Goal: Information Seeking & Learning: Understand process/instructions

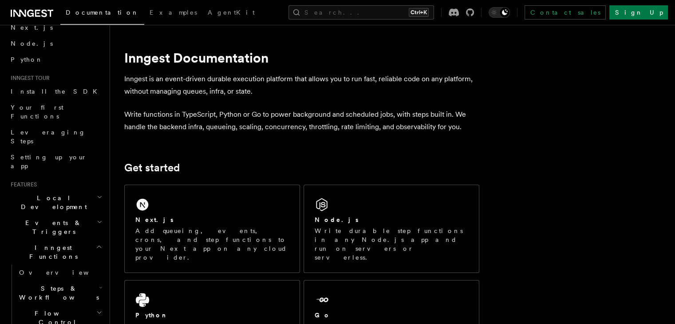
scroll to position [133, 0]
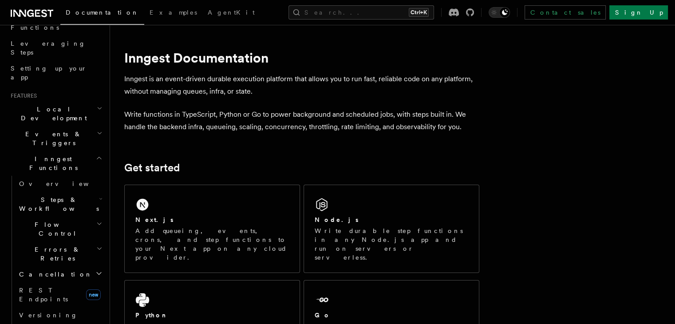
click at [100, 198] on icon "button" at bounding box center [101, 198] width 2 height 1
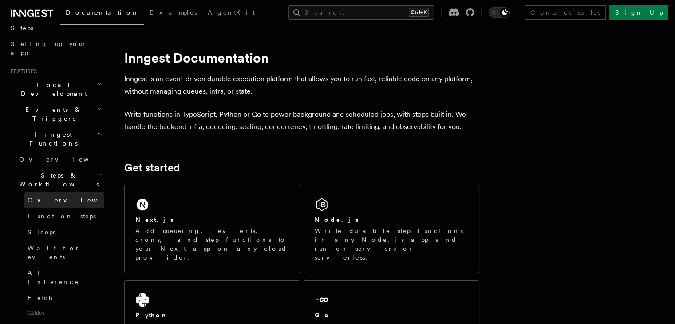
scroll to position [177, 0]
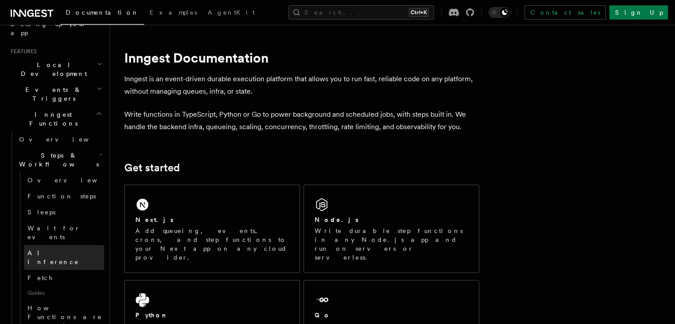
click at [49, 249] on span "AI Inference" at bounding box center [52, 257] width 51 height 16
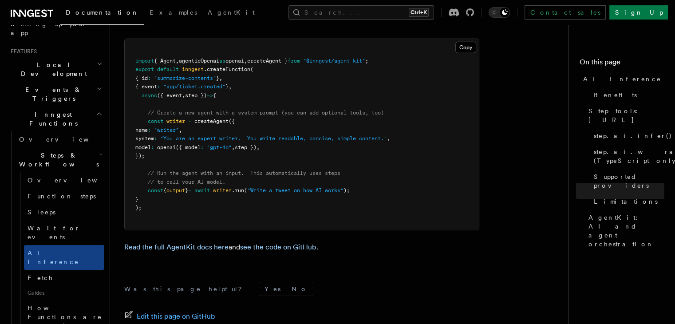
scroll to position [2572, 0]
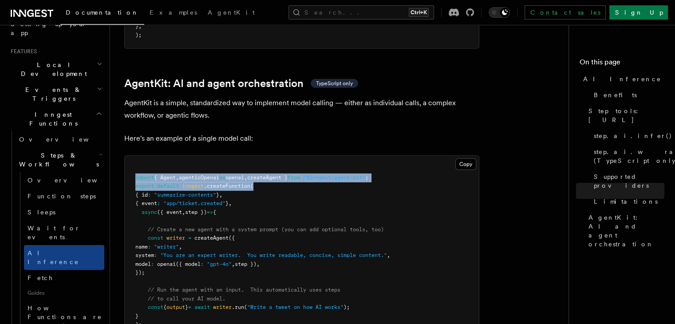
drag, startPoint x: 134, startPoint y: 140, endPoint x: 400, endPoint y: 146, distance: 265.7
click at [400, 156] on pre "import { Agent , agenticOpenai as openai , createAgent } from "@inngest/agent-k…" at bounding box center [302, 251] width 354 height 191
click at [401, 156] on pre "import { Agent , agenticOpenai as openai , createAgent } from "@inngest/agent-k…" at bounding box center [302, 251] width 354 height 191
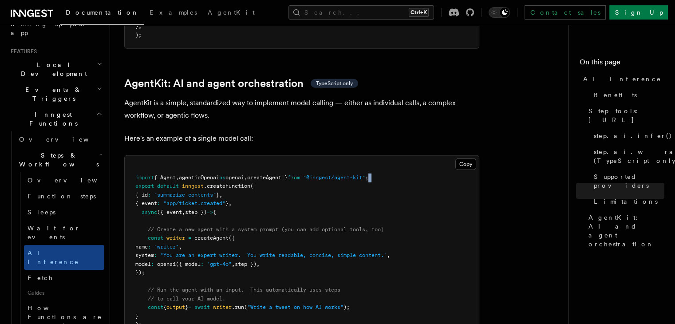
click at [401, 156] on pre "import { Agent , agenticOpenai as openai , createAgent } from "@inngest/agent-k…" at bounding box center [302, 251] width 354 height 191
click at [177, 156] on pre "import { Agent , agenticOpenai as openai , createAgent } from "@inngest/agent-k…" at bounding box center [302, 251] width 354 height 191
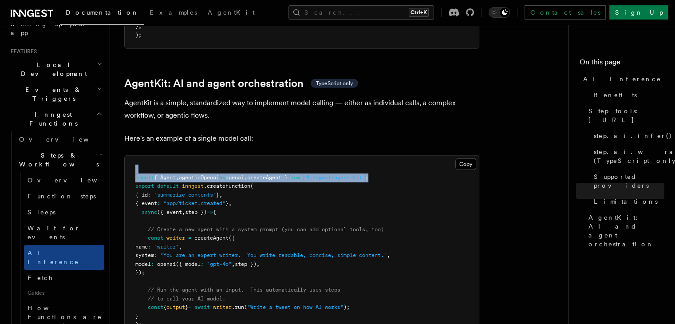
drag, startPoint x: 127, startPoint y: 134, endPoint x: 445, endPoint y: 139, distance: 318.1
click at [445, 156] on pre "import { Agent , agenticOpenai as openai , createAgent } from "@inngest/agent-k…" at bounding box center [302, 251] width 354 height 191
click at [406, 156] on pre "import { Agent , agenticOpenai as openai , createAgent } from "@inngest/agent-k…" at bounding box center [302, 251] width 354 height 191
drag, startPoint x: 135, startPoint y: 138, endPoint x: 406, endPoint y: 141, distance: 271.4
click at [406, 156] on pre "import { Agent , agenticOpenai as openai , createAgent } from "@inngest/agent-k…" at bounding box center [302, 251] width 354 height 191
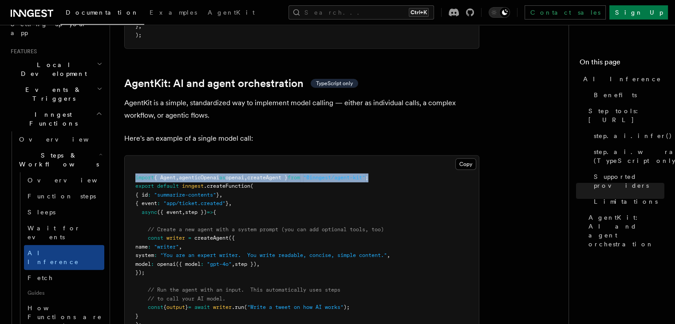
copy span "import { Agent , agenticOpenai as openai , createAgent } from "@inngest/agent-k…"
drag, startPoint x: 147, startPoint y: 198, endPoint x: 161, endPoint y: 233, distance: 37.4
click at [161, 233] on pre "import { Agent , agenticOpenai as openai , createAgent } from "@inngest/agent-k…" at bounding box center [302, 251] width 354 height 191
copy code "const writer = createAgent ({ name : "writer" , system : "You are an expert wri…"
drag, startPoint x: 134, startPoint y: 139, endPoint x: 398, endPoint y: 136, distance: 264.4
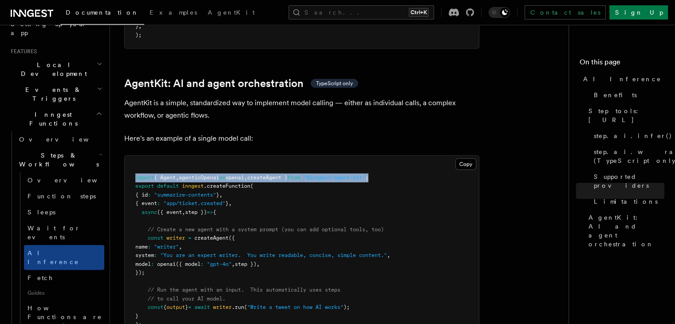
click at [398, 156] on pre "import { Agent , agenticOpenai as openai , createAgent } from "@inngest/agent-k…" at bounding box center [302, 251] width 354 height 191
copy span "import { Agent , agenticOpenai as openai , createAgent } from "@inngest/agent-k…"
drag, startPoint x: 160, startPoint y: 236, endPoint x: 149, endPoint y: 201, distance: 36.6
click at [149, 201] on pre "import { Agent , agenticOpenai as openai , createAgent } from "@inngest/agent-k…" at bounding box center [302, 251] width 354 height 191
copy code "const writer = createAgent ({ name : "writer" , system : "You are an expert wri…"
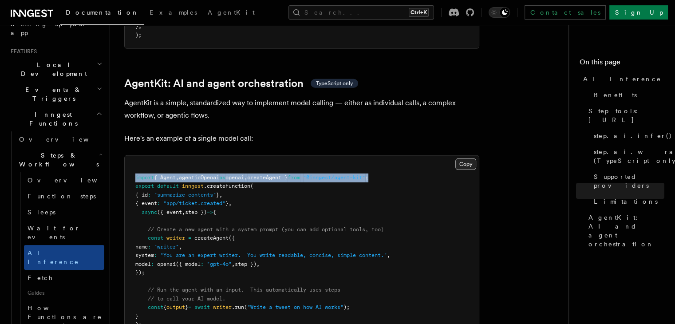
click at [466, 158] on button "Copy Copied" at bounding box center [465, 164] width 21 height 12
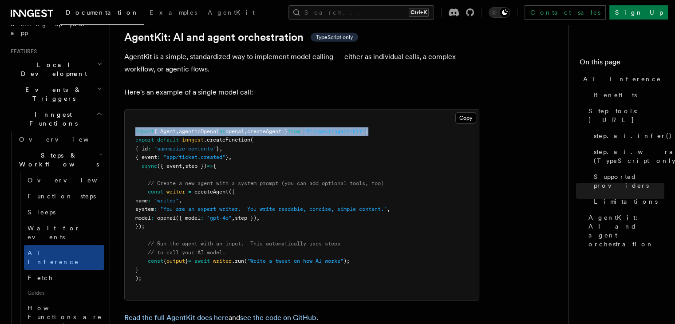
scroll to position [2579, 0]
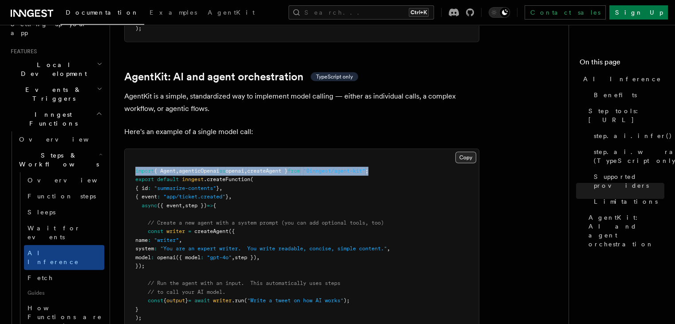
click at [471, 152] on button "Copy Copied" at bounding box center [465, 158] width 21 height 12
